Goal: Task Accomplishment & Management: Complete application form

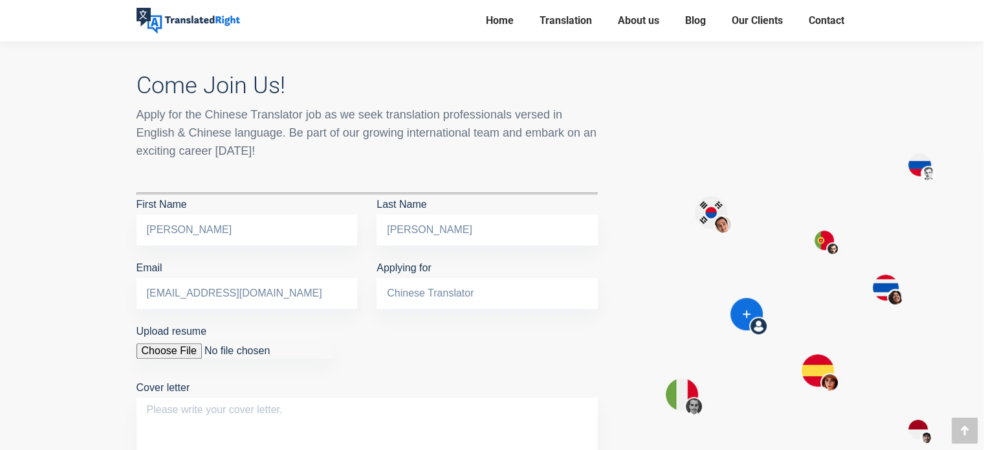
scroll to position [1165, 0]
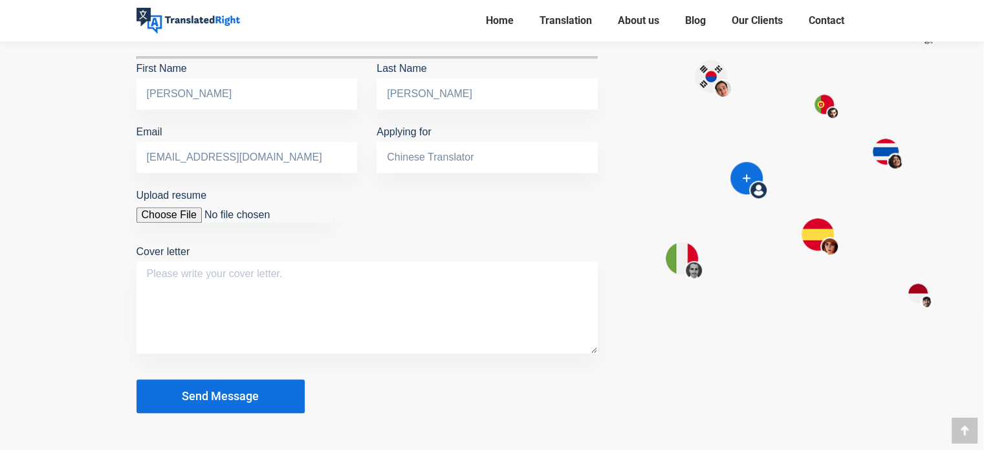
click at [166, 207] on input "Upload resume" at bounding box center [235, 215] width 196 height 16
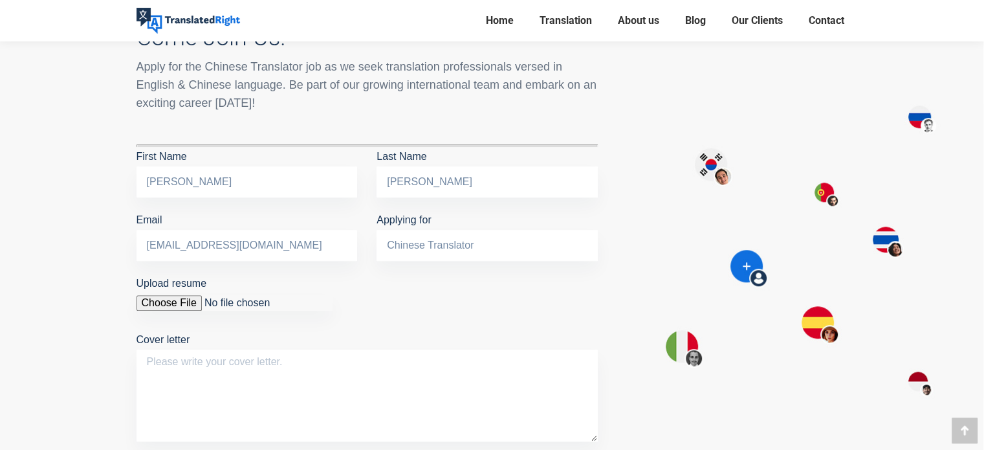
scroll to position [1100, 0]
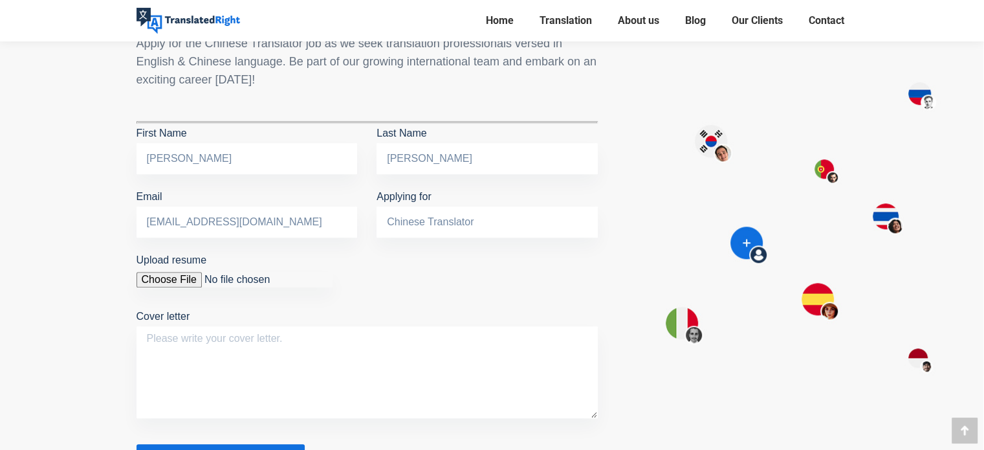
click at [187, 272] on input "Upload resume" at bounding box center [235, 280] width 196 height 16
click at [166, 272] on input "Upload resume" at bounding box center [235, 280] width 196 height 16
click at [184, 272] on input "Upload resume" at bounding box center [235, 280] width 196 height 16
type input "C:\fakepath\Merged_image [PERSON_NAME] Resume.jpg"
click at [219, 331] on textarea "Cover letter" at bounding box center [367, 372] width 461 height 92
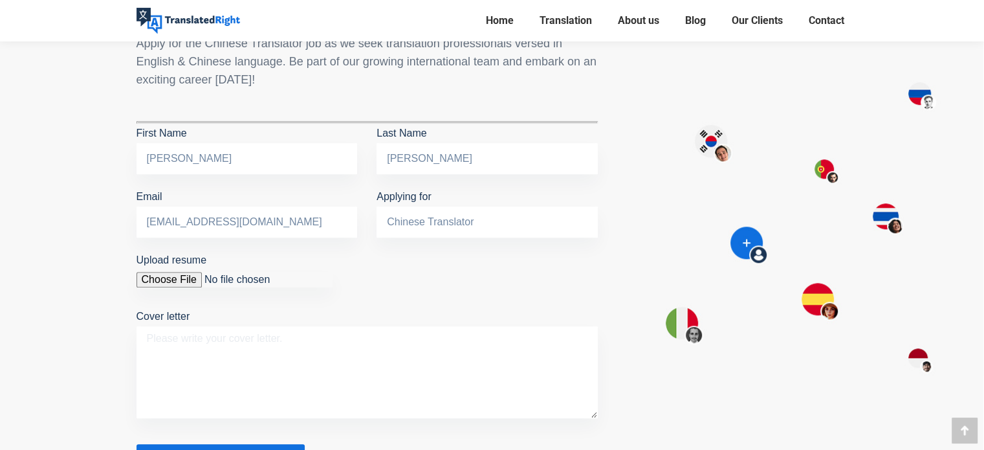
type textarea "H"
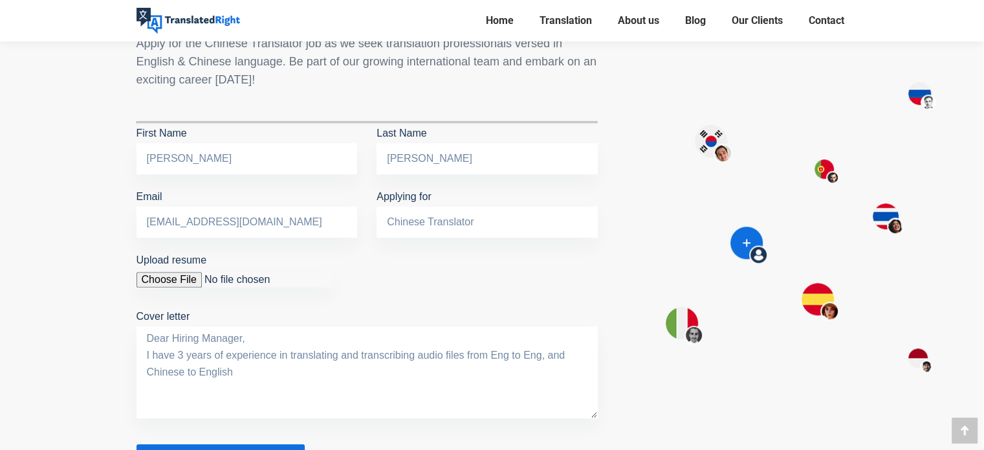
drag, startPoint x: 507, startPoint y: 331, endPoint x: 552, endPoint y: 331, distance: 44.6
click at [508, 331] on textarea "Dear Hiring Manager, I have 3 years of experience in translating and transcribi…" at bounding box center [367, 372] width 461 height 92
click at [555, 331] on textarea "Dear Hiring Manager, I have 3 years of experience in translating and transcribi…" at bounding box center [367, 372] width 461 height 92
click at [476, 358] on textarea "Dear Hiring Manager, I have 3 years of experience in translating and transcribi…" at bounding box center [367, 372] width 461 height 92
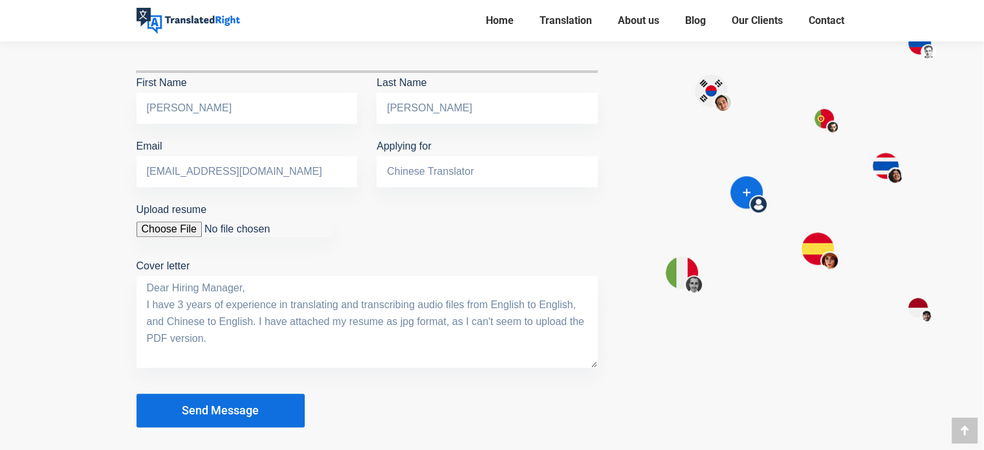
scroll to position [1165, 0]
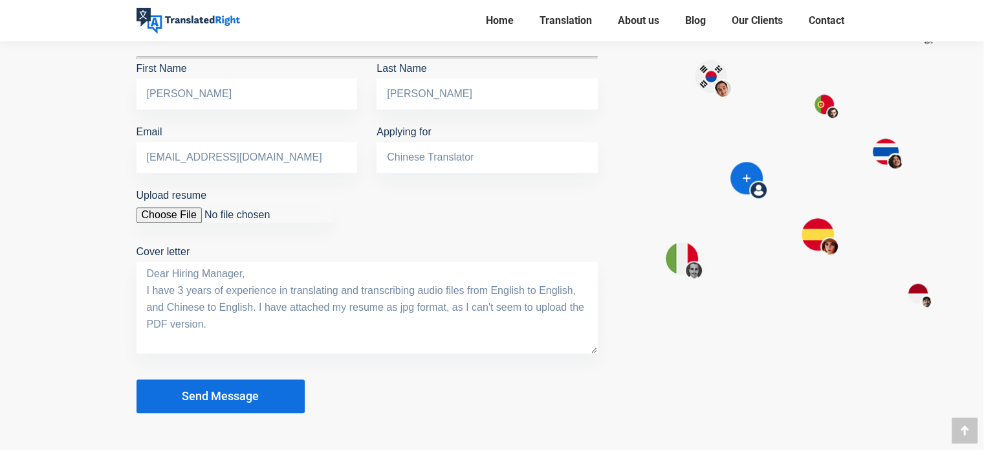
type textarea "Dear Hiring Manager, I have 3 years of experience in translating and transcribi…"
click at [243, 389] on span "Send Message" at bounding box center [220, 395] width 77 height 13
click at [257, 389] on span "Send Message" at bounding box center [220, 395] width 77 height 13
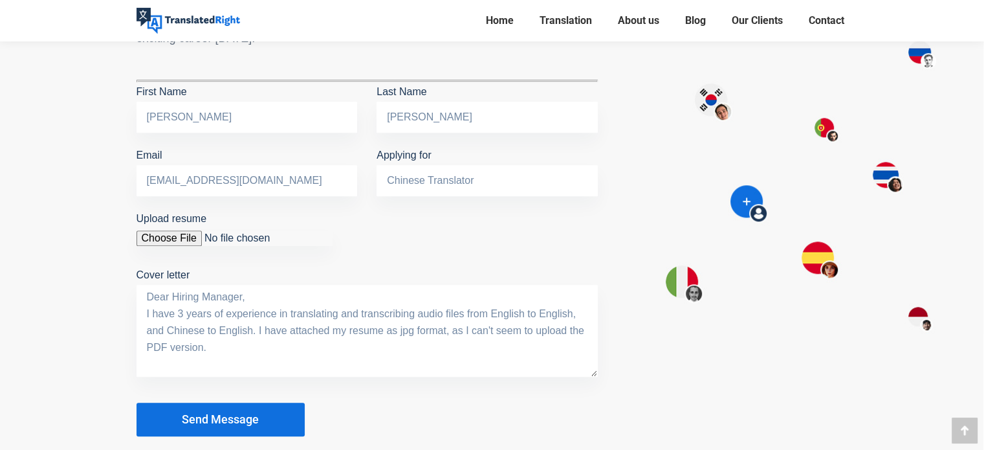
scroll to position [1229, 0]
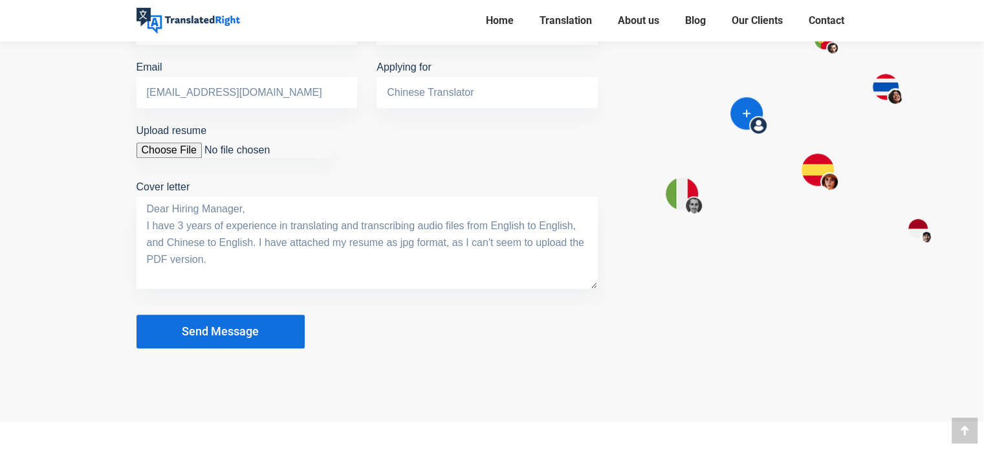
click at [234, 325] on span "Send Message" at bounding box center [220, 331] width 77 height 13
click at [265, 218] on textarea "Dear Hiring Manager, I have 3 years of experience in translating and transcribi…" at bounding box center [367, 243] width 461 height 92
click at [237, 325] on span "Send Message" at bounding box center [220, 331] width 77 height 13
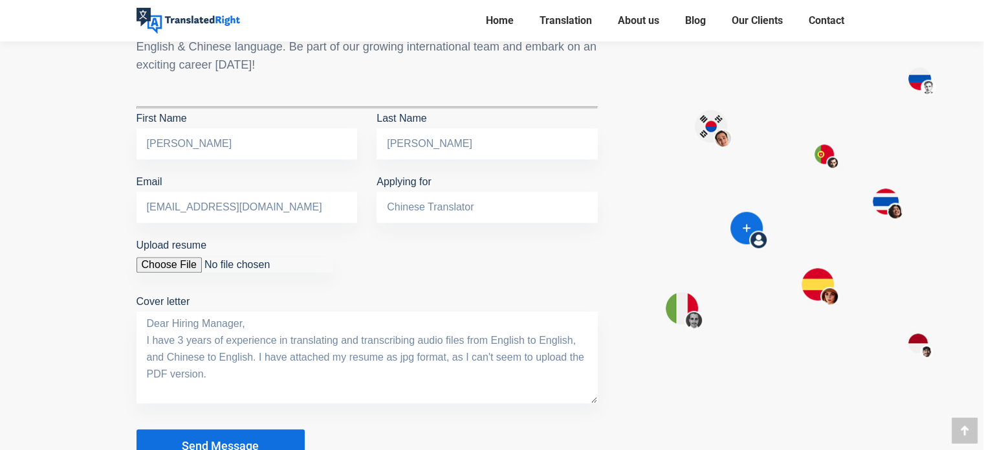
scroll to position [1035, 0]
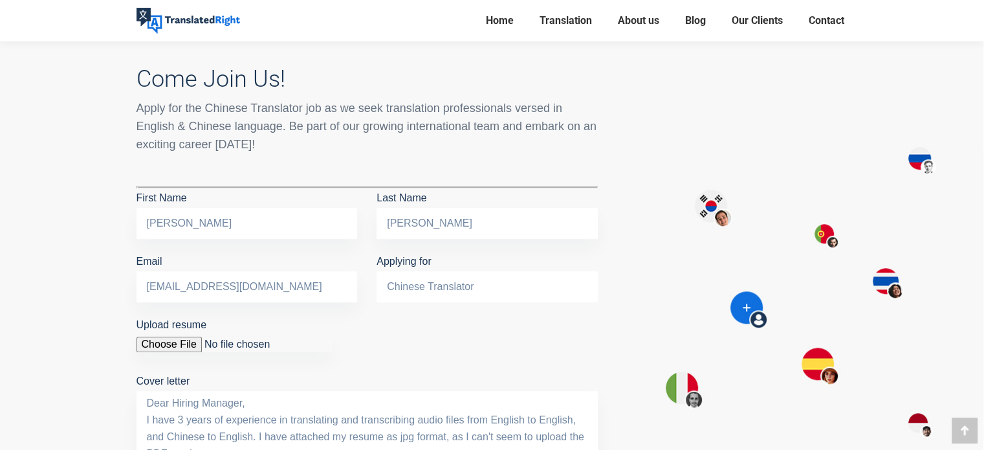
click at [451, 271] on input "Chinese Translator" at bounding box center [487, 286] width 221 height 31
click at [511, 271] on input "Chinese Translator" at bounding box center [487, 286] width 221 height 31
drag, startPoint x: 513, startPoint y: 265, endPoint x: 311, endPoint y: 260, distance: 202.6
click at [311, 260] on div "First Name [PERSON_NAME] Last Name [PERSON_NAME] Email [EMAIL_ADDRESS][DOMAIN_N…" at bounding box center [367, 251] width 481 height 127
type input "Translator"
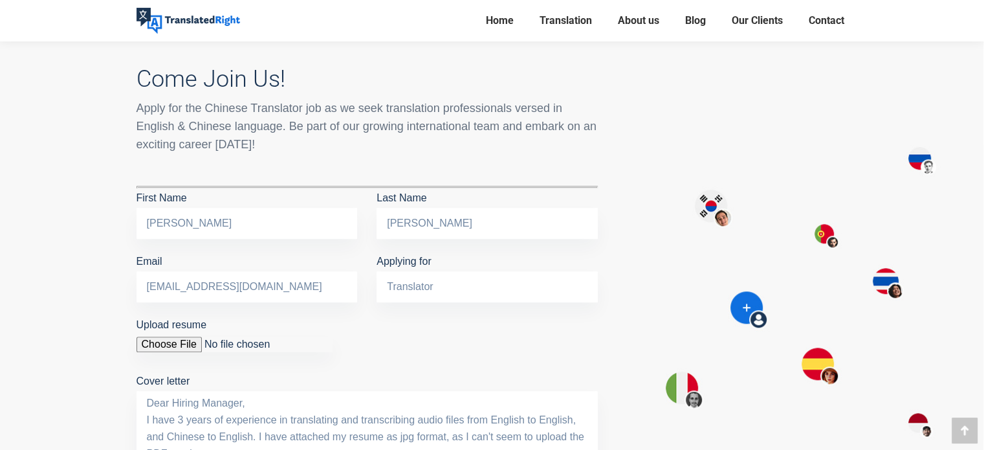
click at [444, 327] on p "Upload resume The file is too big. Cover letter Dear Hiring Manager, I have 3 y…" at bounding box center [367, 402] width 461 height 174
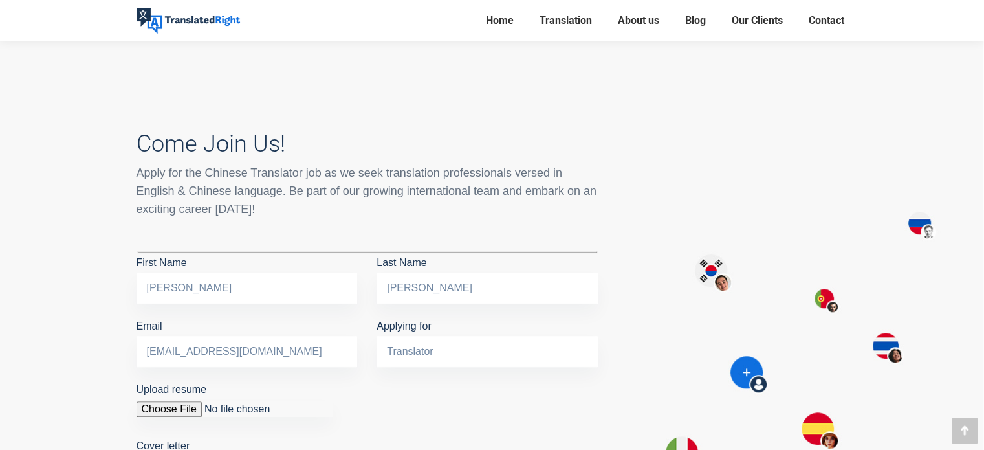
scroll to position [1100, 0]
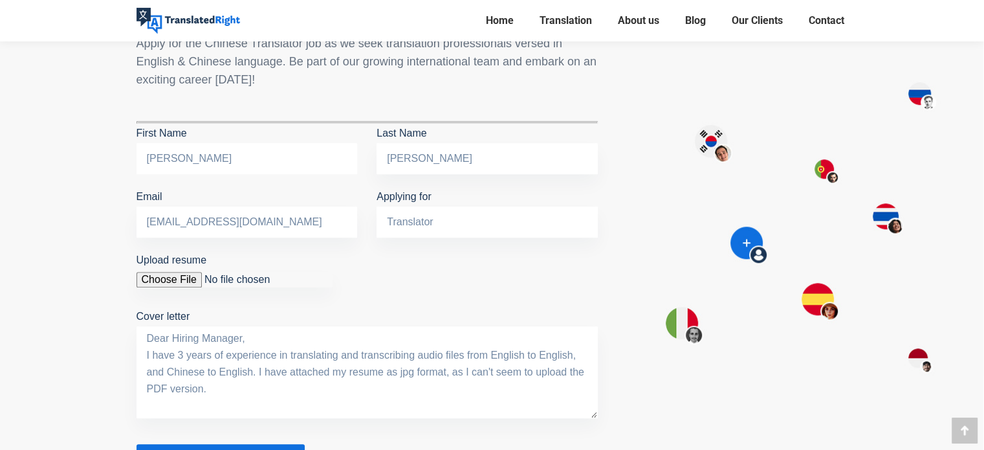
click at [234, 143] on input "[PERSON_NAME]" at bounding box center [247, 158] width 221 height 31
type input "K"
type input "J"
type input "[PERSON_NAME]"
